Goal: Transaction & Acquisition: Download file/media

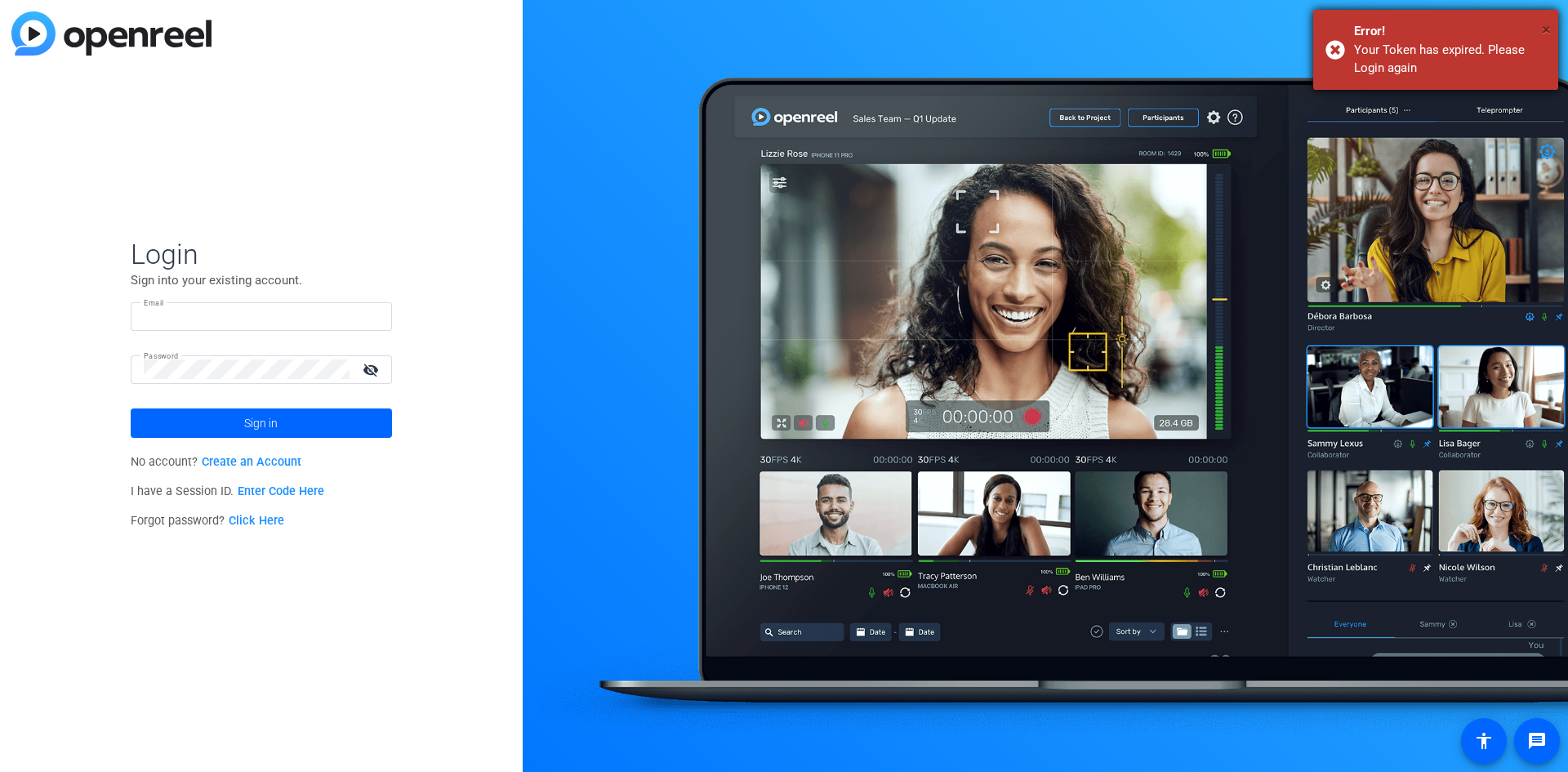
type input "[PERSON_NAME][EMAIL_ADDRESS][PERSON_NAME][DOMAIN_NAME]"
click at [1543, 24] on span "×" at bounding box center [1547, 29] width 9 height 20
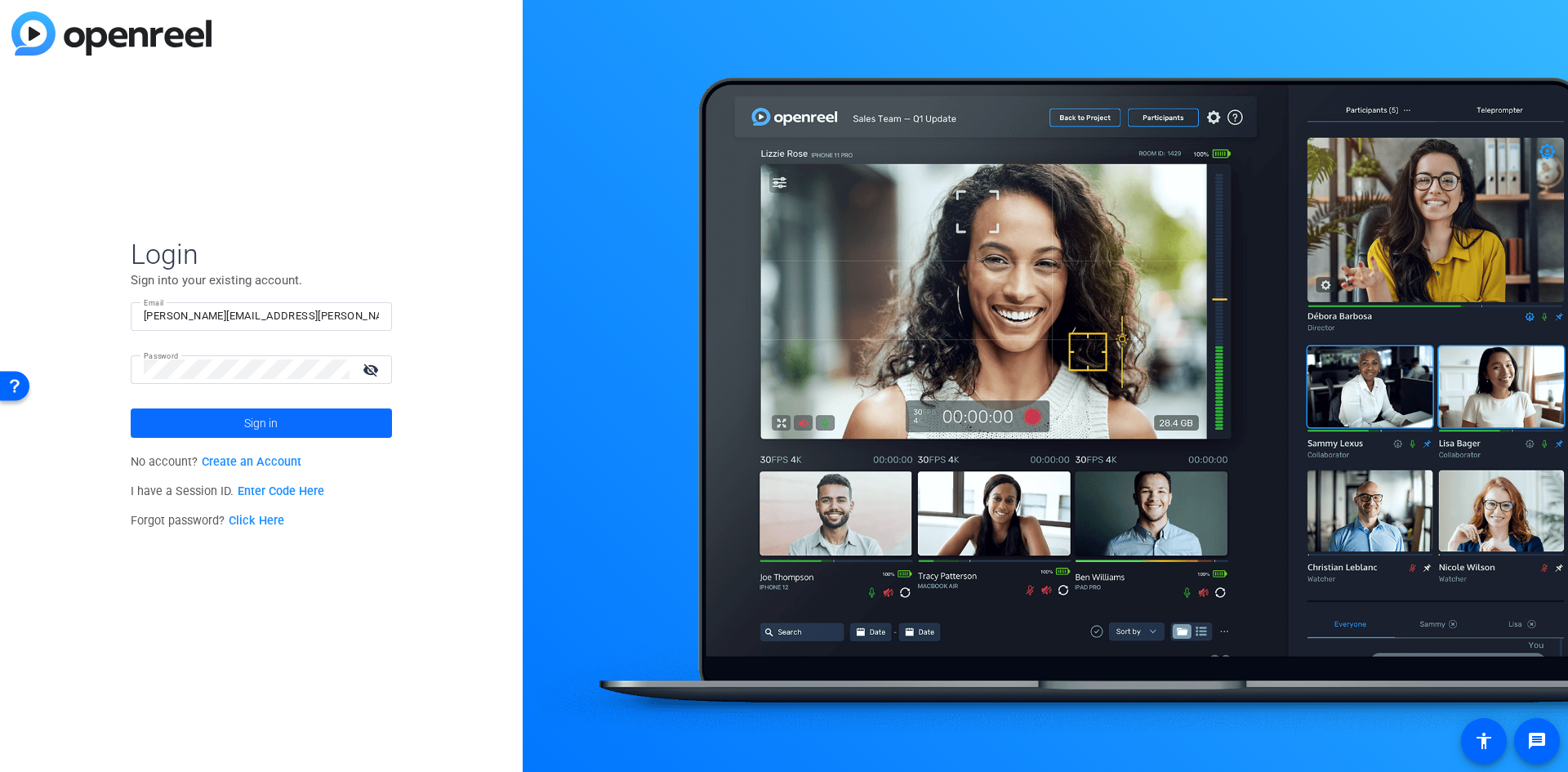
click at [269, 421] on span "Sign in" at bounding box center [261, 423] width 34 height 41
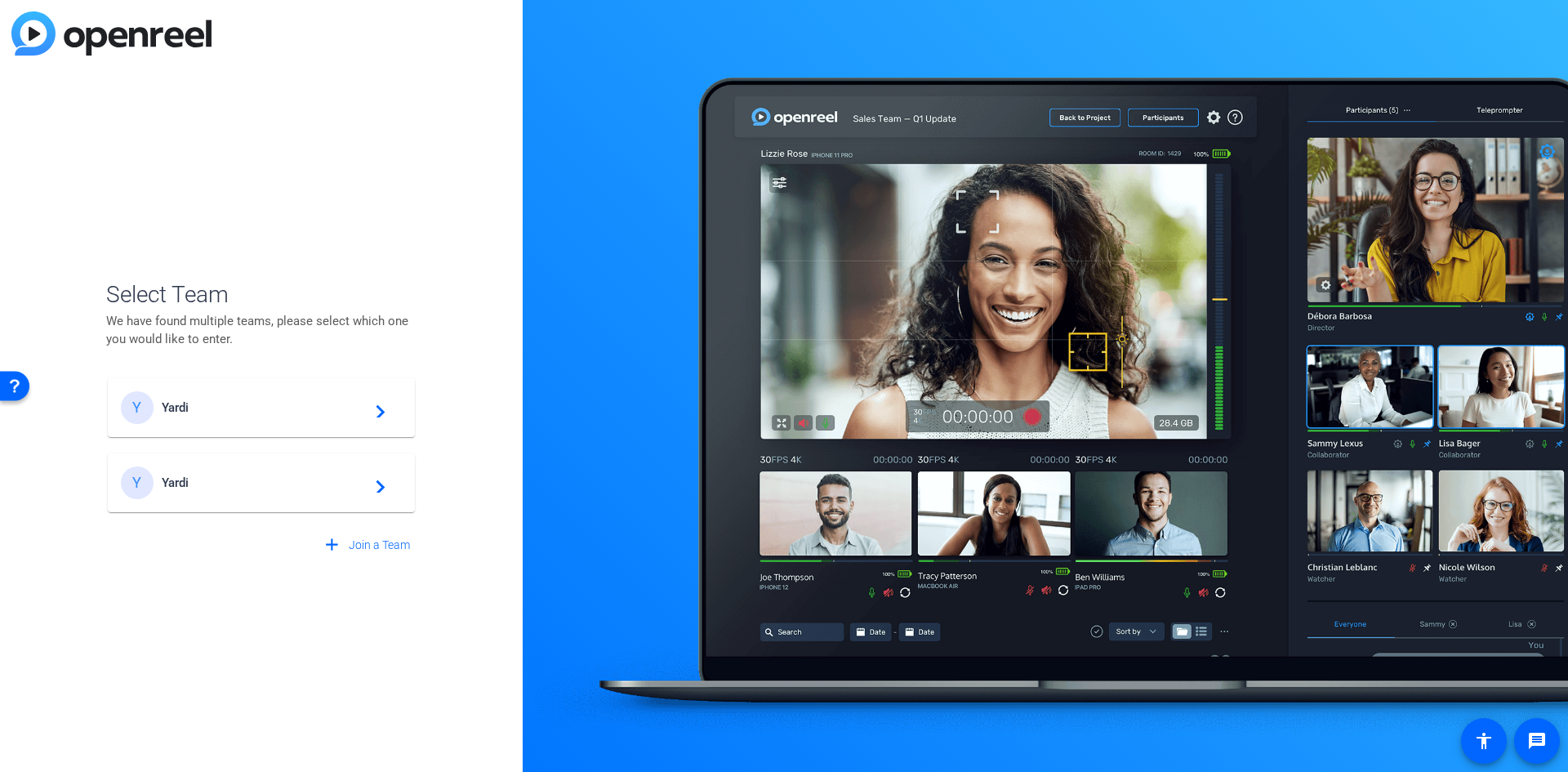
click at [167, 480] on span "Yardi" at bounding box center [264, 483] width 204 height 15
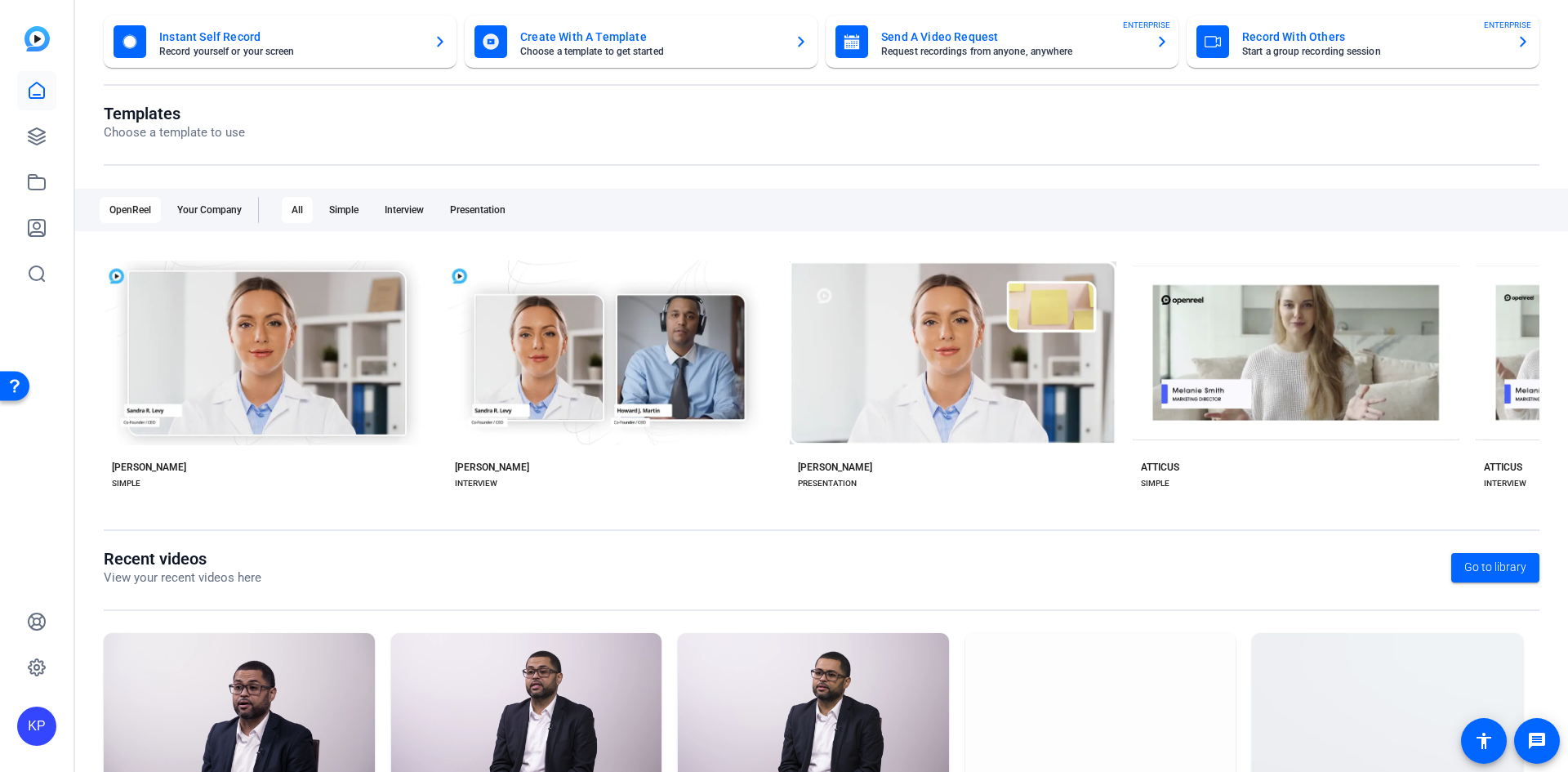
scroll to position [193, 0]
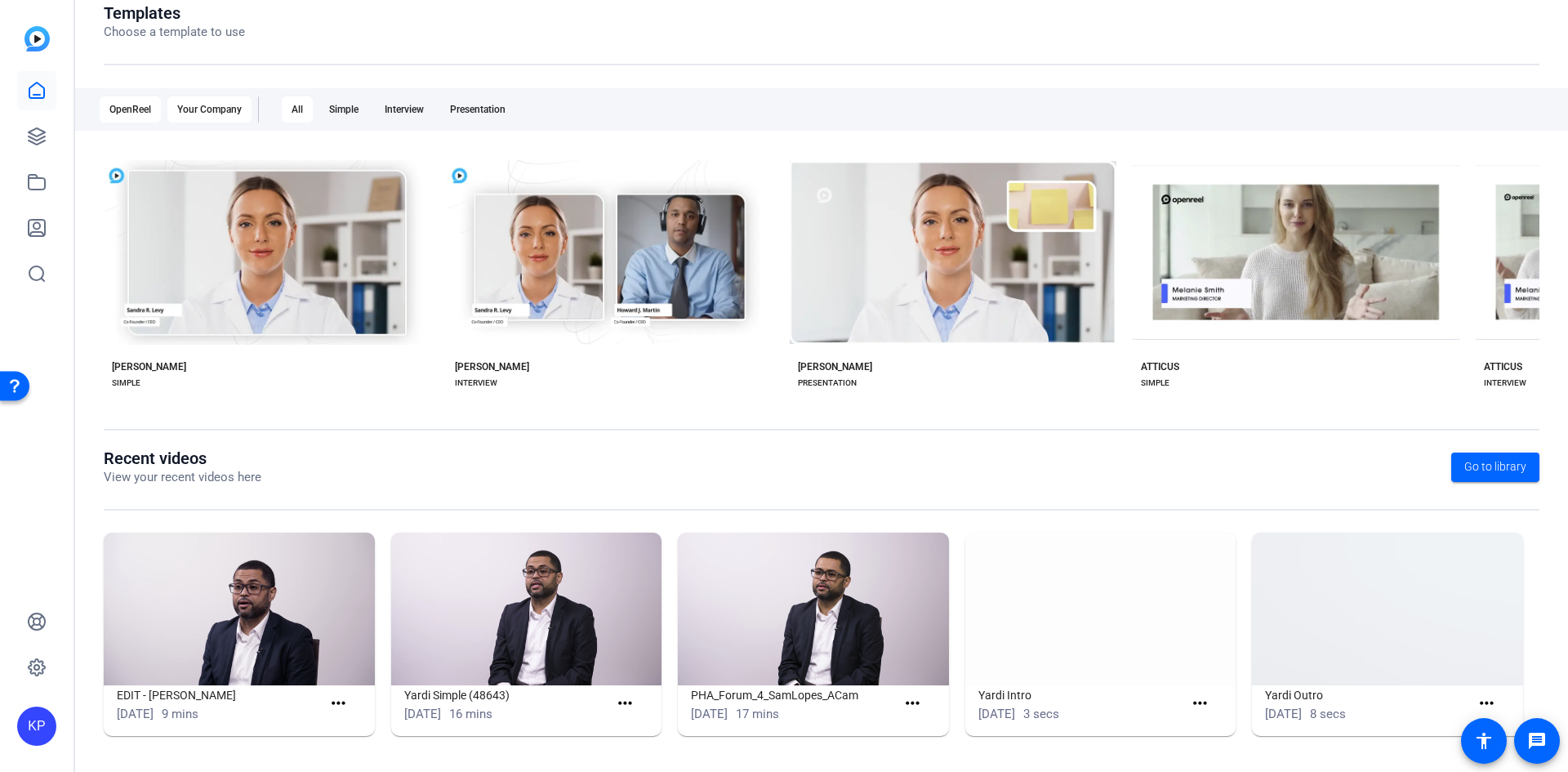
click at [209, 110] on div "Your Company" at bounding box center [209, 109] width 84 height 26
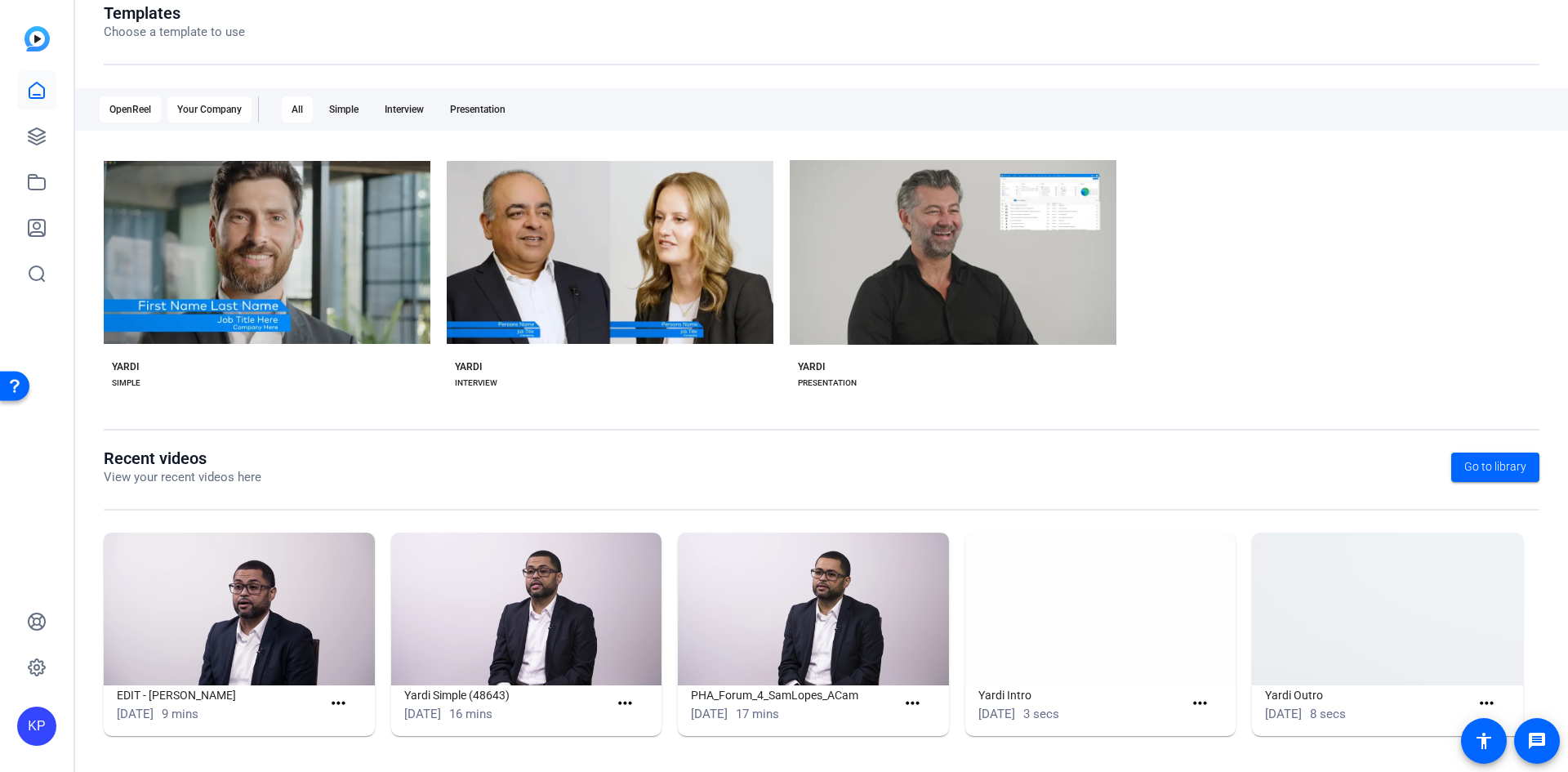
click at [136, 106] on div "OpenReel" at bounding box center [130, 109] width 61 height 26
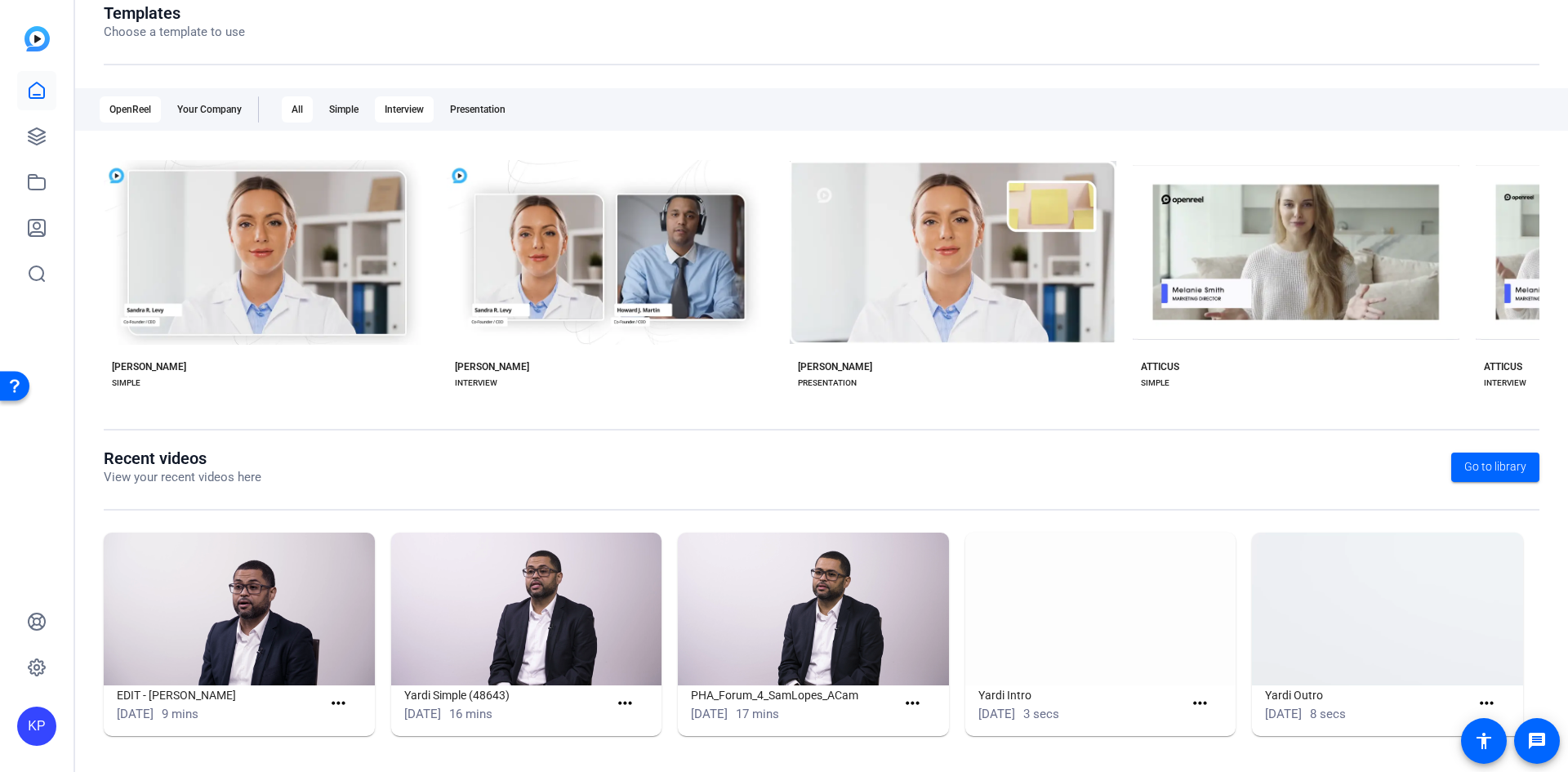
click at [401, 106] on div "Interview" at bounding box center [404, 109] width 59 height 26
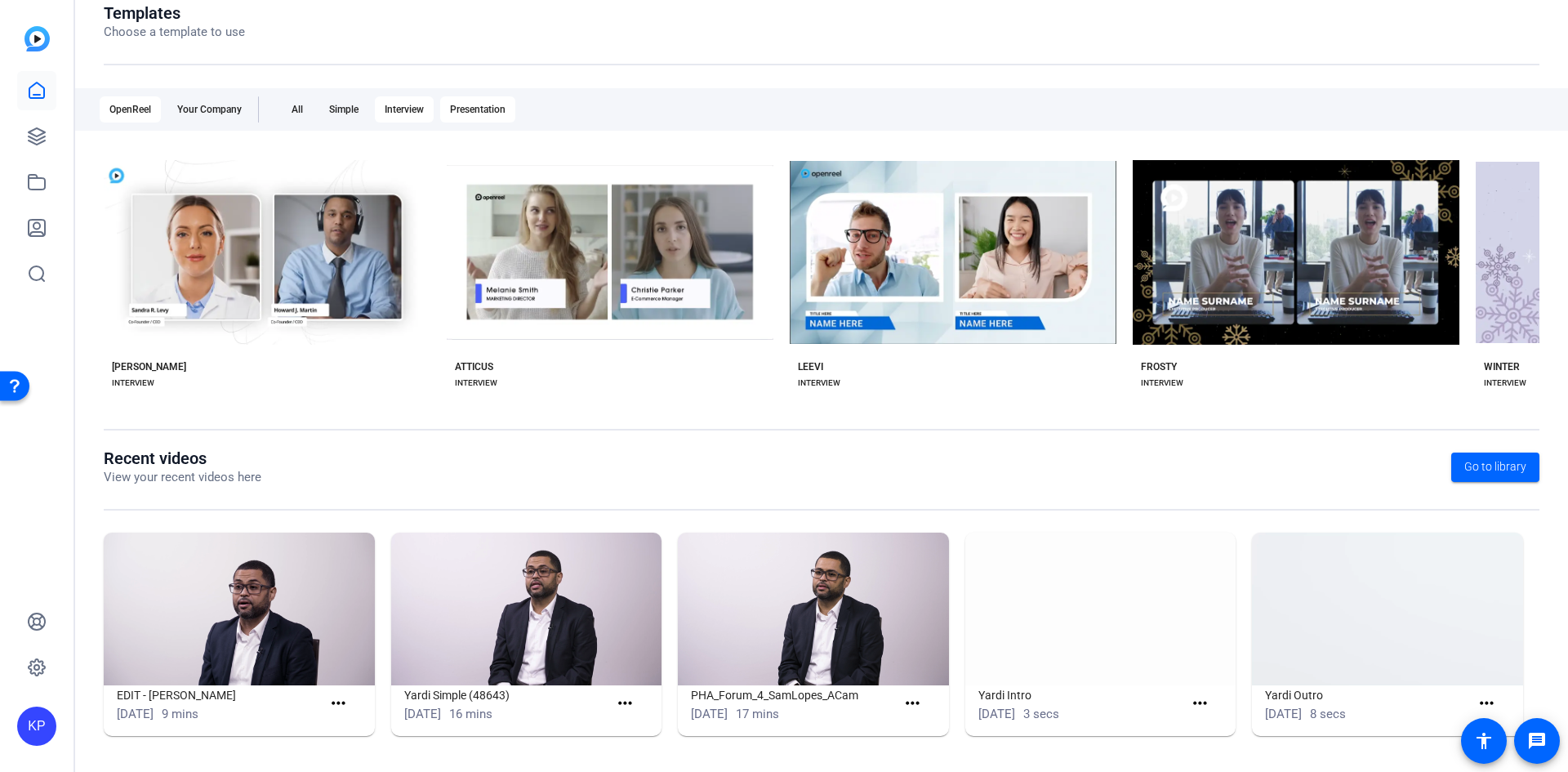
click at [476, 106] on div "Presentation" at bounding box center [478, 109] width 75 height 26
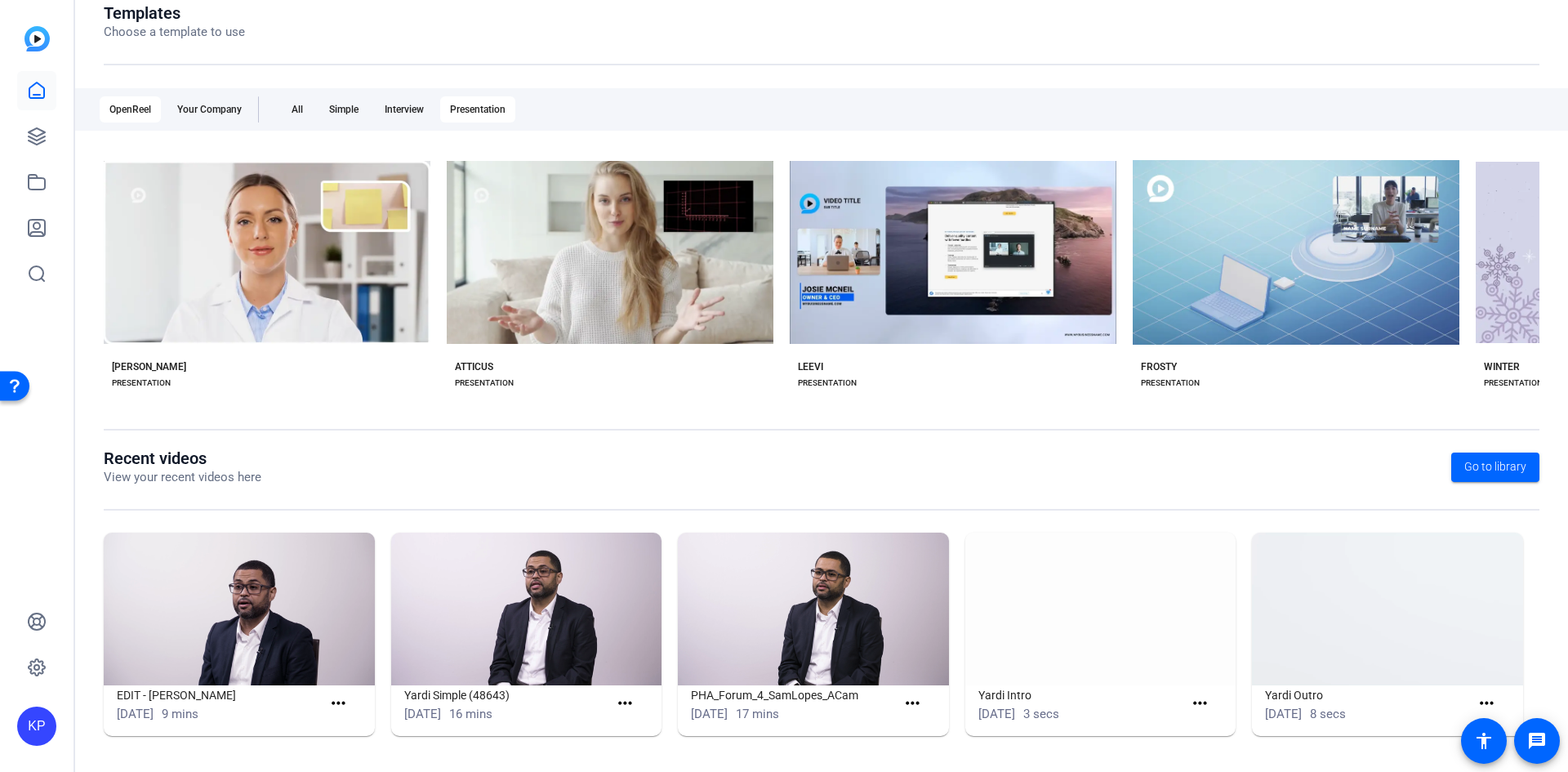
click at [127, 111] on div "OpenReel" at bounding box center [130, 109] width 61 height 26
click at [1495, 467] on span "Go to library" at bounding box center [1496, 466] width 62 height 17
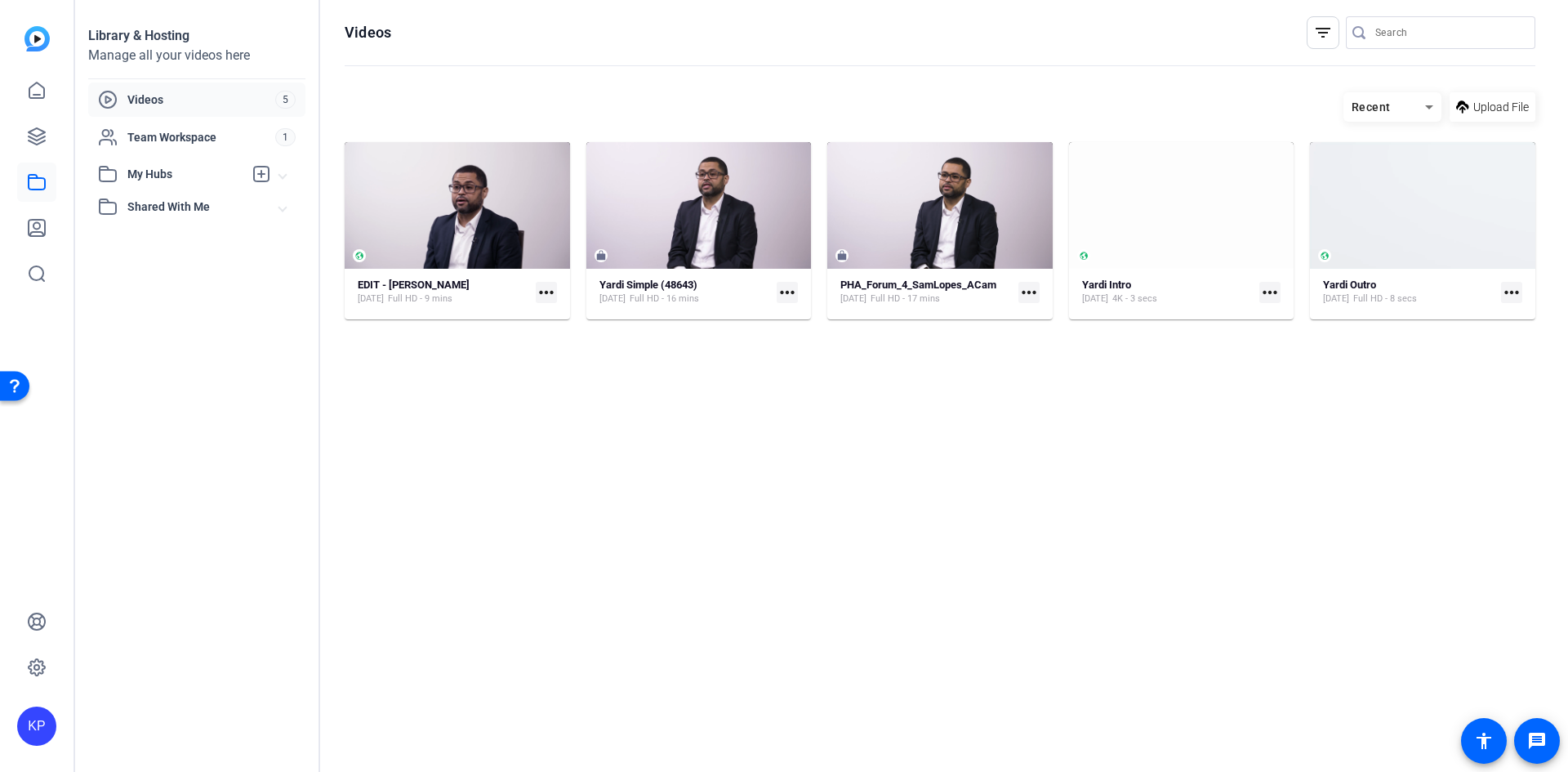
click at [546, 290] on mat-icon "more_horiz" at bounding box center [546, 292] width 21 height 21
click at [559, 314] on span "Download" at bounding box center [584, 317] width 72 height 20
